Goal: Task Accomplishment & Management: Complete application form

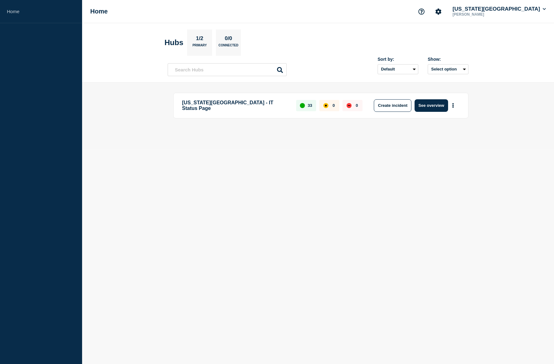
drag, startPoint x: 290, startPoint y: 194, endPoint x: 303, endPoint y: 175, distance: 23.1
click at [290, 194] on body "Home Home [US_STATE][GEOGRAPHIC_DATA] [PERSON_NAME] Hubs 1/2 Primary 0/0 Connec…" at bounding box center [277, 182] width 554 height 364
click at [449, 195] on body "Home Home [US_STATE][GEOGRAPHIC_DATA] [PERSON_NAME] Hubs 1/2 Primary 0/0 Connec…" at bounding box center [277, 182] width 554 height 364
click at [398, 106] on button "Create incident" at bounding box center [393, 105] width 38 height 13
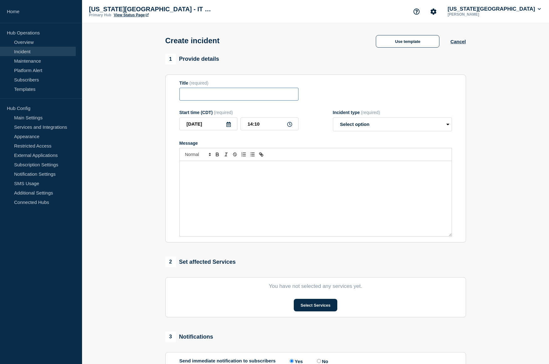
click at [223, 91] on input "Title" at bounding box center [239, 94] width 119 height 13
paste input "Website Loading Issues"
type input "Slow Website Loading Issues"
click at [216, 179] on div "Message" at bounding box center [316, 198] width 272 height 75
click at [354, 128] on select "Select option Investigating Identified Monitoring" at bounding box center [392, 125] width 119 height 14
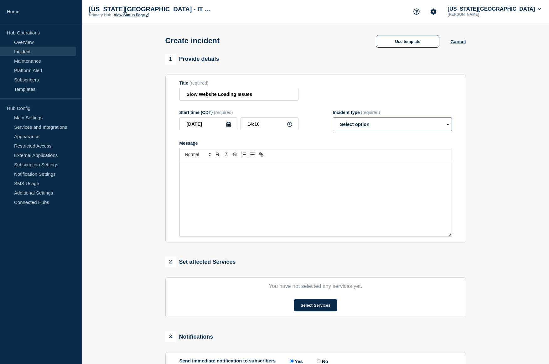
select select "investigating"
click at [333, 119] on select "Select option Investigating Identified Monitoring" at bounding box center [392, 125] width 119 height 14
click at [316, 180] on div "Message" at bounding box center [316, 198] width 272 height 75
click at [256, 95] on input "Slow Website Loading Issues" at bounding box center [239, 94] width 119 height 13
click at [252, 199] on div "Message" at bounding box center [316, 198] width 272 height 75
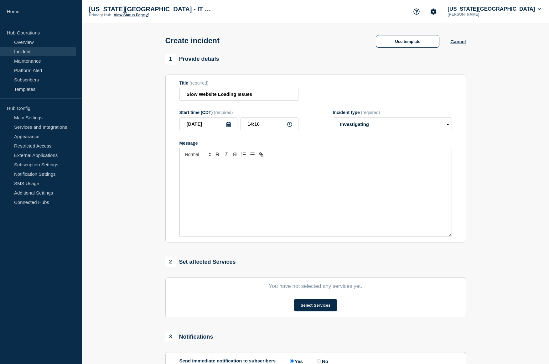
click at [260, 176] on div "Message" at bounding box center [316, 198] width 272 height 75
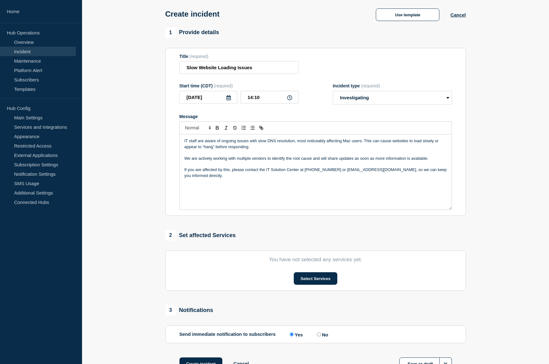
scroll to position [63, 0]
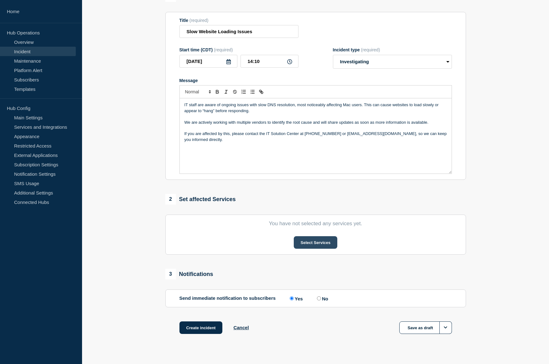
click at [312, 244] on button "Select Services" at bounding box center [316, 242] width 44 height 13
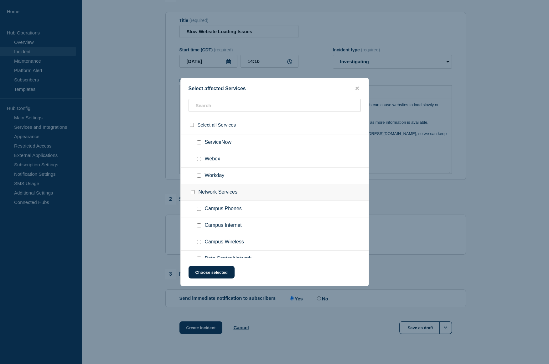
scroll to position [219, 0]
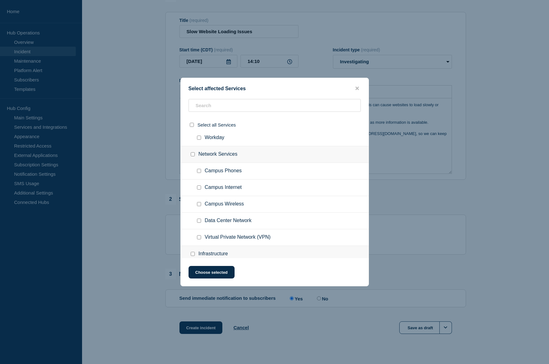
click at [200, 188] on input "Campus Internet checkbox" at bounding box center [199, 188] width 4 height 4
checkbox input "true"
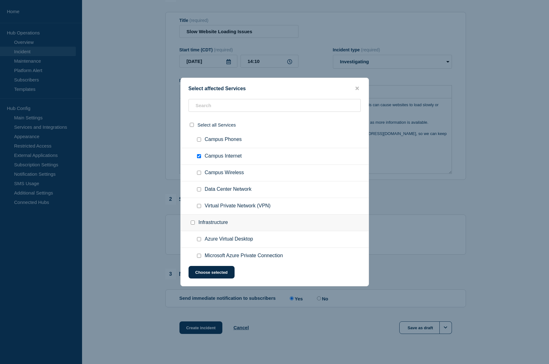
click at [199, 174] on input "Campus Wireless checkbox" at bounding box center [199, 173] width 4 height 4
checkbox input "true"
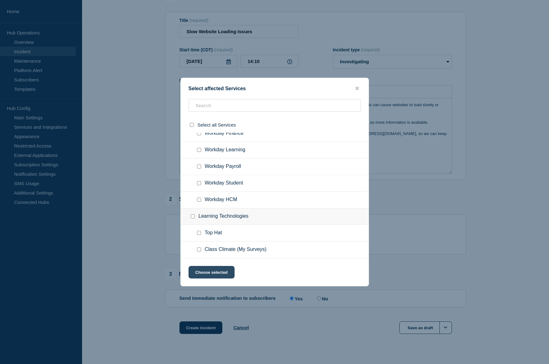
click at [222, 275] on button "Choose selected" at bounding box center [212, 272] width 46 height 13
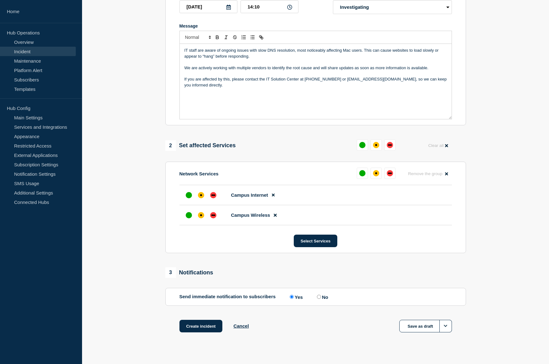
scroll to position [128, 0]
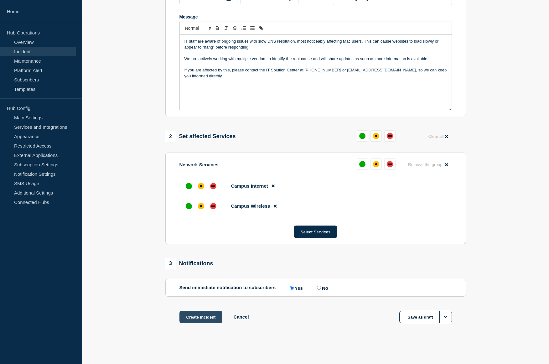
click at [195, 319] on button "Create incident" at bounding box center [201, 317] width 43 height 13
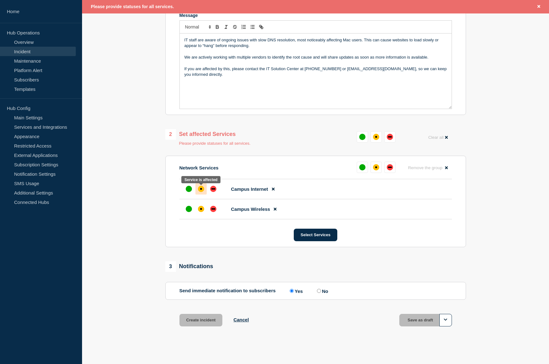
click at [200, 192] on div "affected" at bounding box center [201, 189] width 6 height 6
click at [199, 209] on div "affected" at bounding box center [201, 209] width 6 height 6
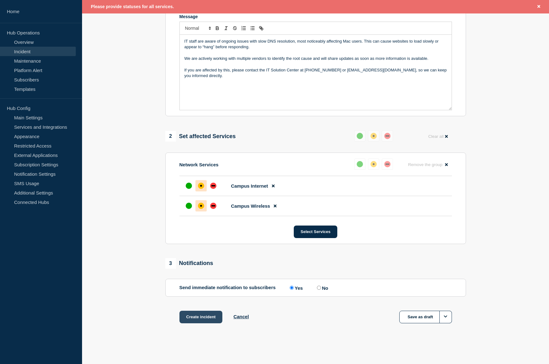
click at [192, 319] on button "Create incident" at bounding box center [201, 317] width 43 height 13
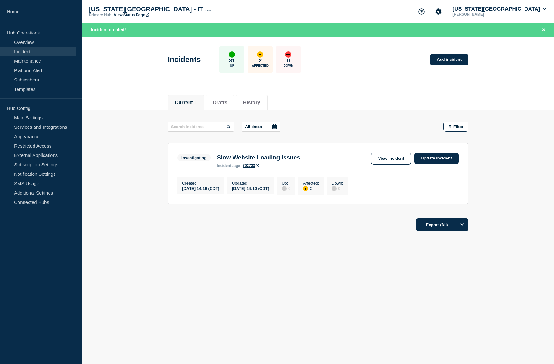
click at [285, 268] on div "Current Drafts History Current 1 Drafts History All dates Filter Investigating …" at bounding box center [318, 184] width 472 height 190
